Goal: Navigation & Orientation: Find specific page/section

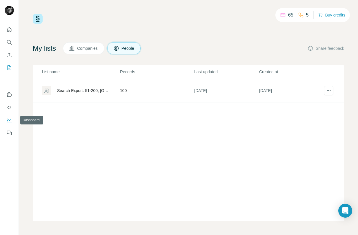
click at [7, 119] on icon "Dashboard" at bounding box center [9, 120] width 6 height 6
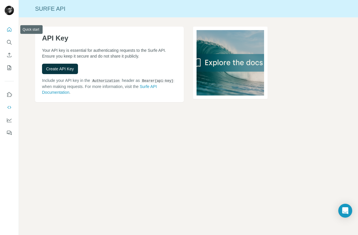
click at [9, 32] on button "Quick start" at bounding box center [9, 29] width 9 height 10
